Goal: Information Seeking & Learning: Find specific fact

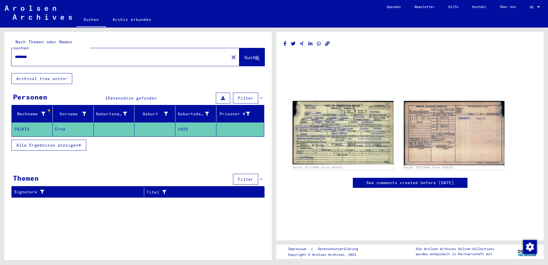
drag, startPoint x: 46, startPoint y: 48, endPoint x: 7, endPoint y: 52, distance: 39.2
click at [7, 52] on div "Nach Themen oder Namen suchen ******** close Suche" at bounding box center [138, 52] width 268 height 41
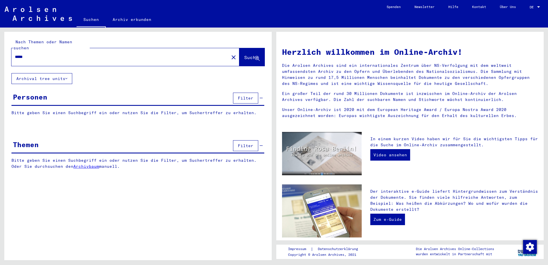
type input "*****"
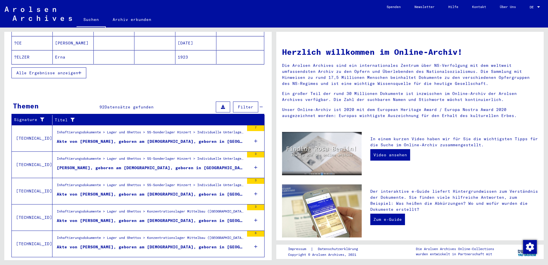
scroll to position [136, 0]
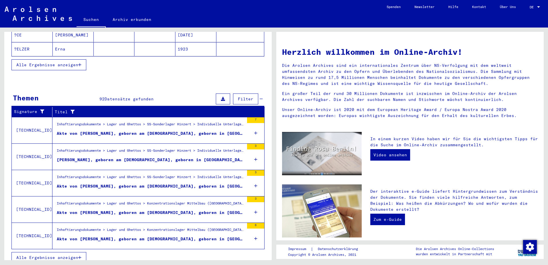
click at [48, 255] on span "Alle Ergebnisse anzeigen" at bounding box center [47, 257] width 62 height 5
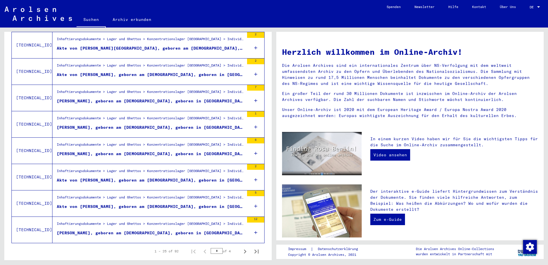
scroll to position [576, 0]
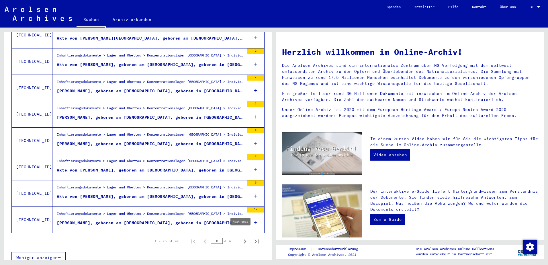
click at [241, 237] on icon "Next page" at bounding box center [245, 241] width 8 height 8
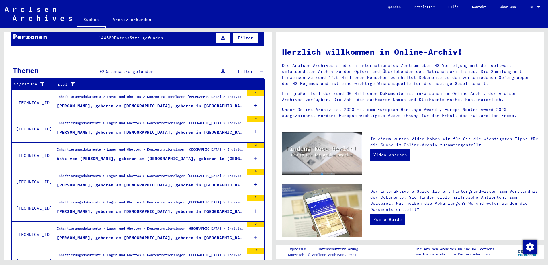
scroll to position [32, 0]
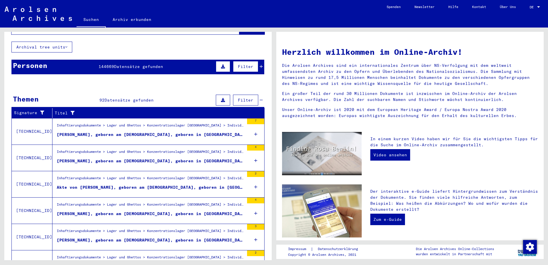
drag, startPoint x: 222, startPoint y: 224, endPoint x: 16, endPoint y: 121, distance: 230.0
copy yv-its-search-home "LOREMIP Dolo Sitame 3157 ?CO Adipisci Elit 31/91/5123 ?SEDDO Eius 0474 Temp Inc…"
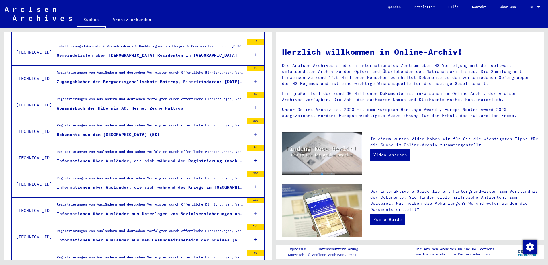
scroll to position [576, 0]
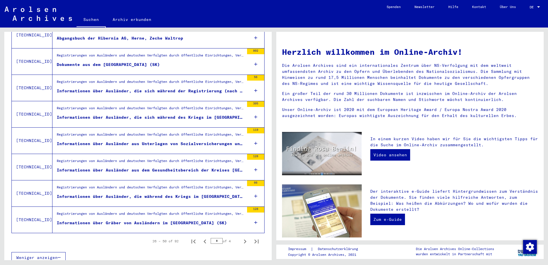
click at [164, 256] on div "Weniger anzeigen" at bounding box center [137, 257] width 253 height 17
drag, startPoint x: 210, startPoint y: 217, endPoint x: 54, endPoint y: 219, distance: 155.4
click at [54, 219] on div "Registrierungen von Ausländern und deutschen Verfolgten durch öffentliche Einri…" at bounding box center [148, 220] width 192 height 26
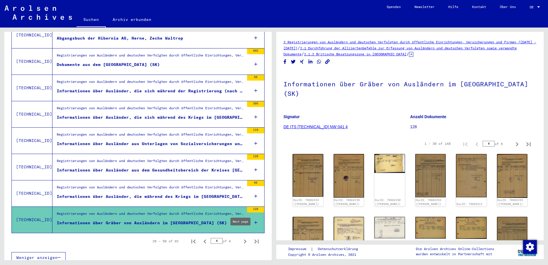
click at [241, 237] on icon "Next page" at bounding box center [245, 241] width 8 height 8
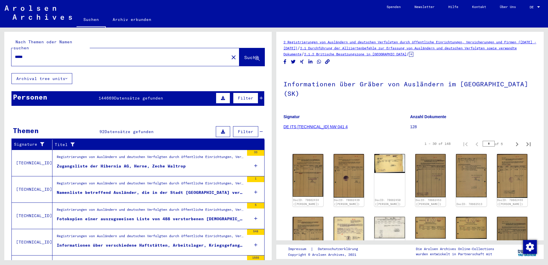
drag, startPoint x: 257, startPoint y: 225, endPoint x: 28, endPoint y: 153, distance: 239.3
copy yv-its-search-home "LO Ipsu Dolors 5985 ?AM Consecte Adip 69/99/0206 ?ELITS Doei 0383 Temp Incididu…"
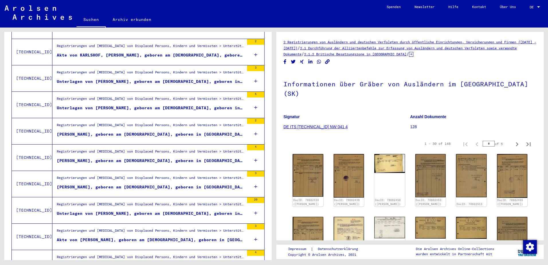
scroll to position [576, 0]
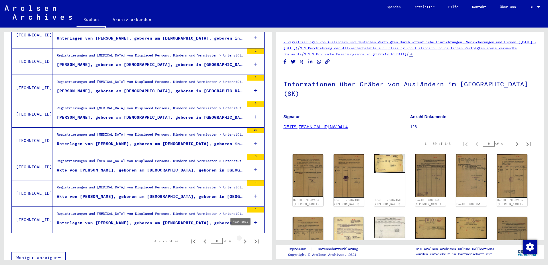
click at [241, 237] on icon "Next page" at bounding box center [245, 241] width 8 height 8
type input "*"
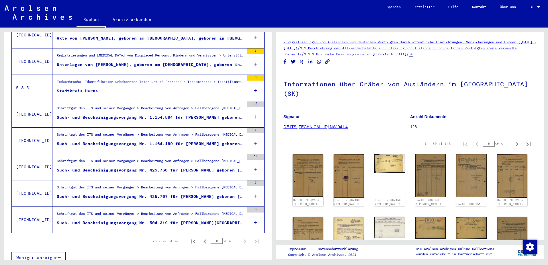
scroll to position [0, 0]
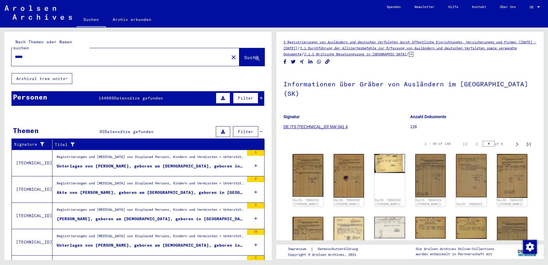
drag, startPoint x: 246, startPoint y: 224, endPoint x: -1, endPoint y: 137, distance: 262.2
click at [0, 137] on html "Suchen Archiv erkunden Spenden Newsletter Hilfe Kontakt Über Uns Suchen Archiv …" at bounding box center [274, 132] width 548 height 265
drag, startPoint x: -1, startPoint y: 137, endPoint x: 67, endPoint y: 124, distance: 69.5
click at [71, 136] on mat-cell "Ernests" at bounding box center [73, 143] width 41 height 14
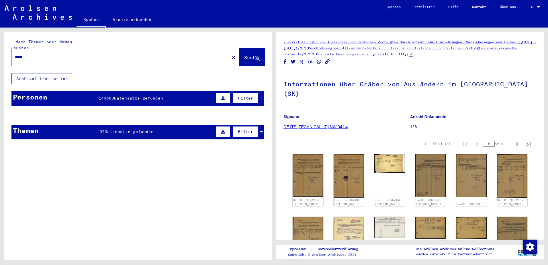
click at [49, 54] on input "*****" at bounding box center [120, 57] width 211 height 6
click at [244, 54] on span "Suche" at bounding box center [251, 57] width 14 height 6
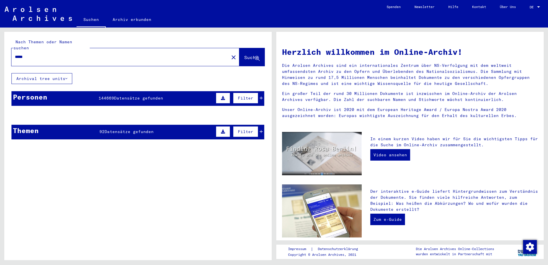
click at [30, 16] on img at bounding box center [38, 14] width 67 height 14
